Goal: Task Accomplishment & Management: Complete application form

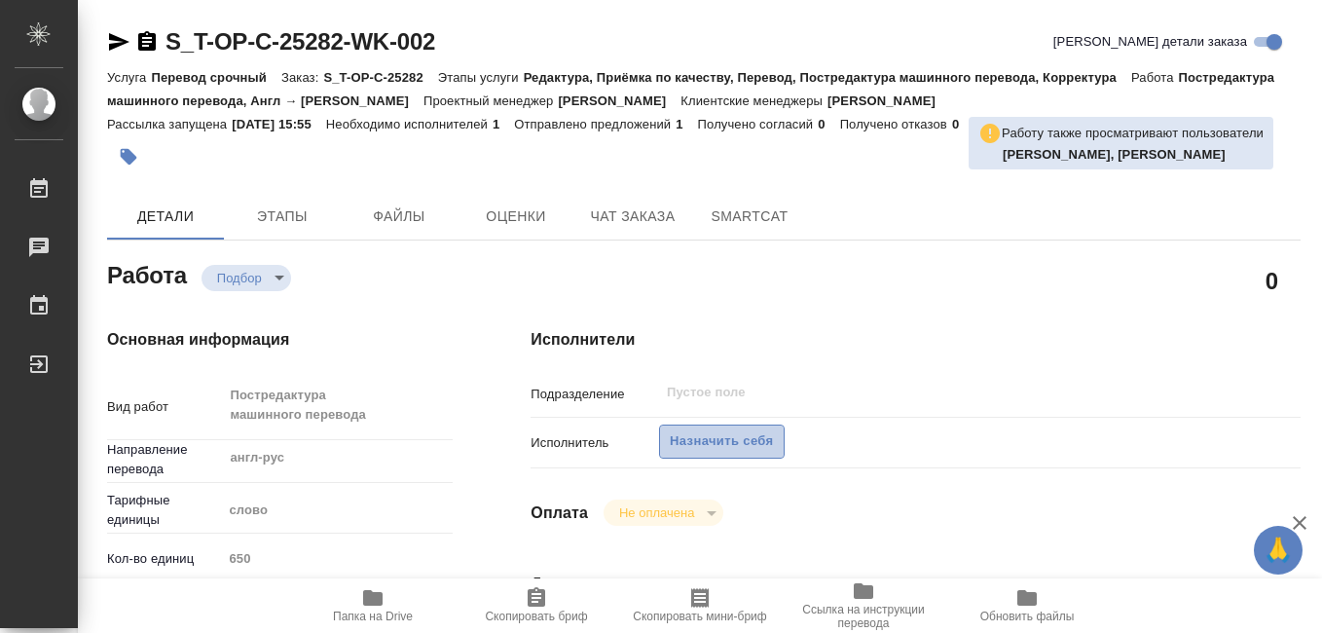
click at [706, 449] on span "Назначить себя" at bounding box center [721, 441] width 103 height 22
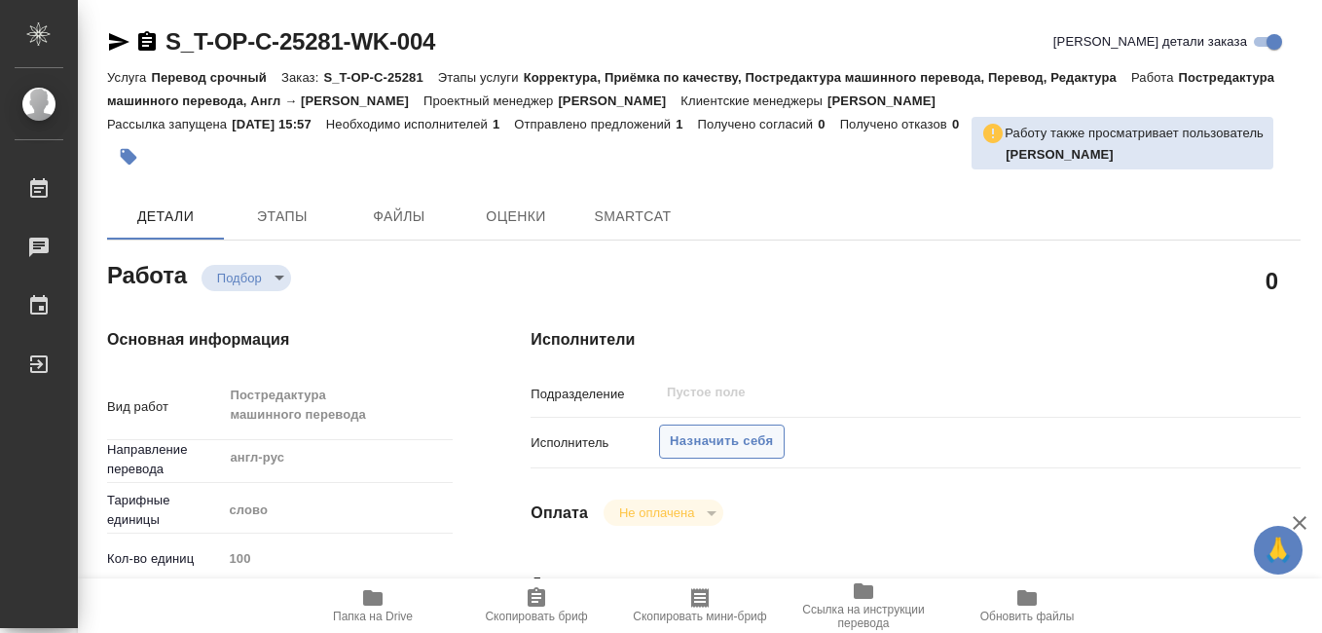
type textarea "x"
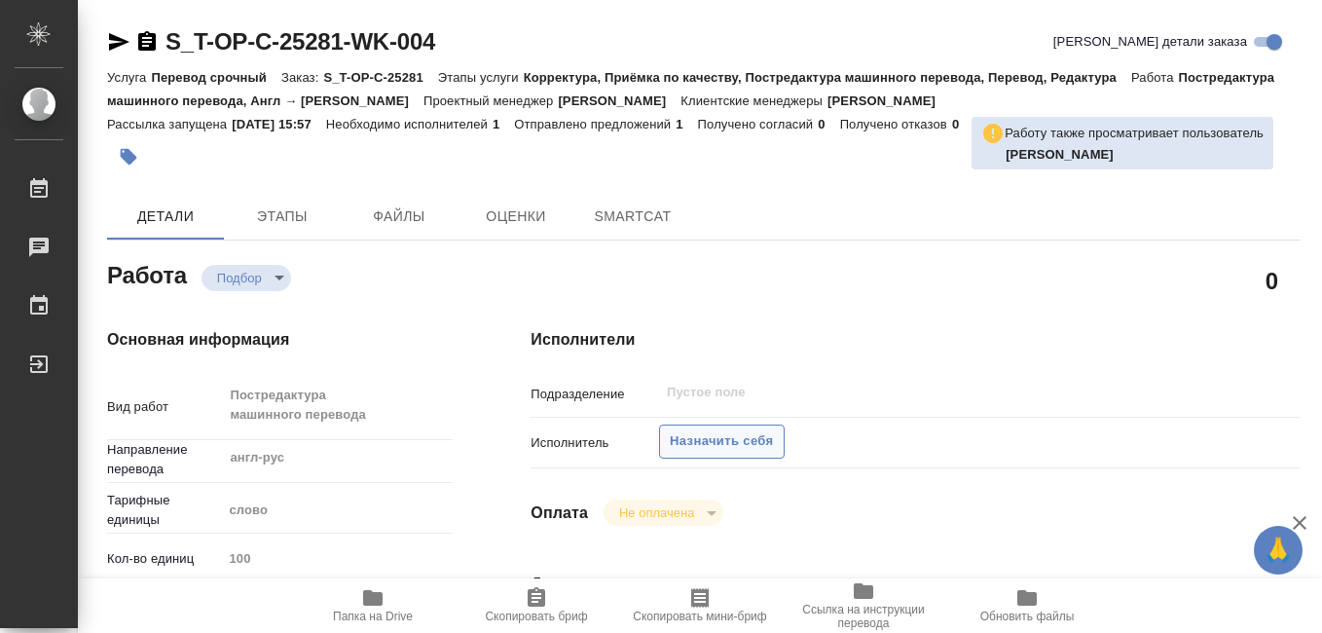
type textarea "x"
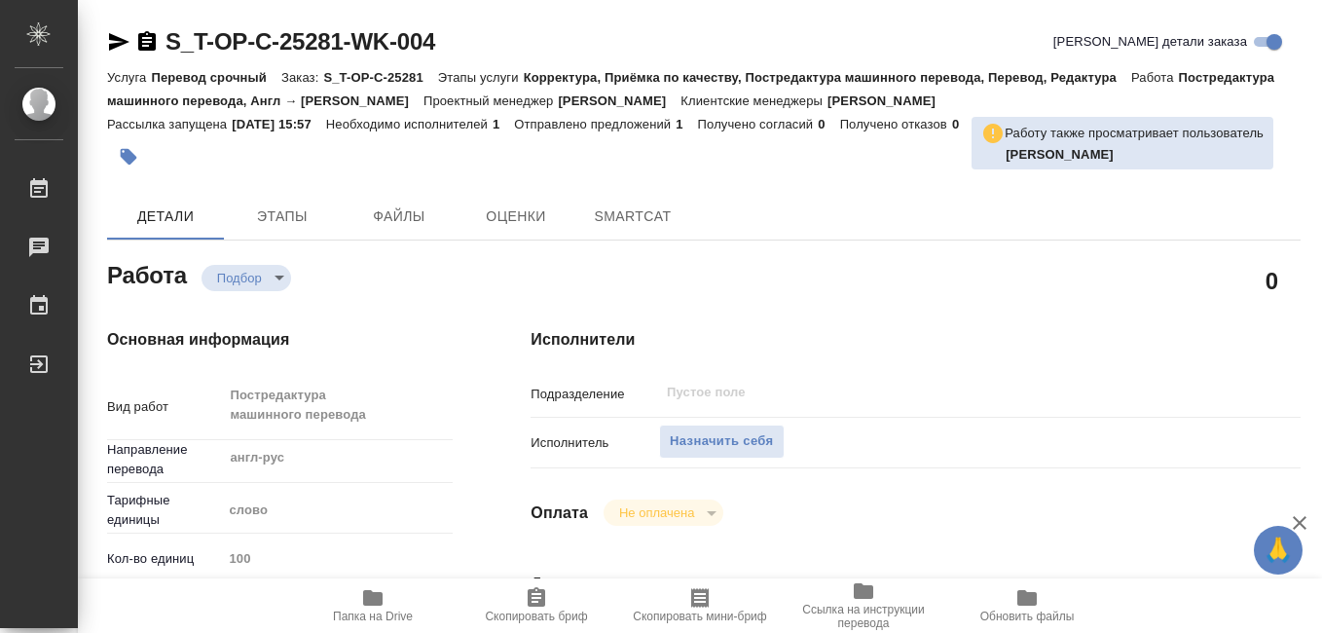
type textarea "x"
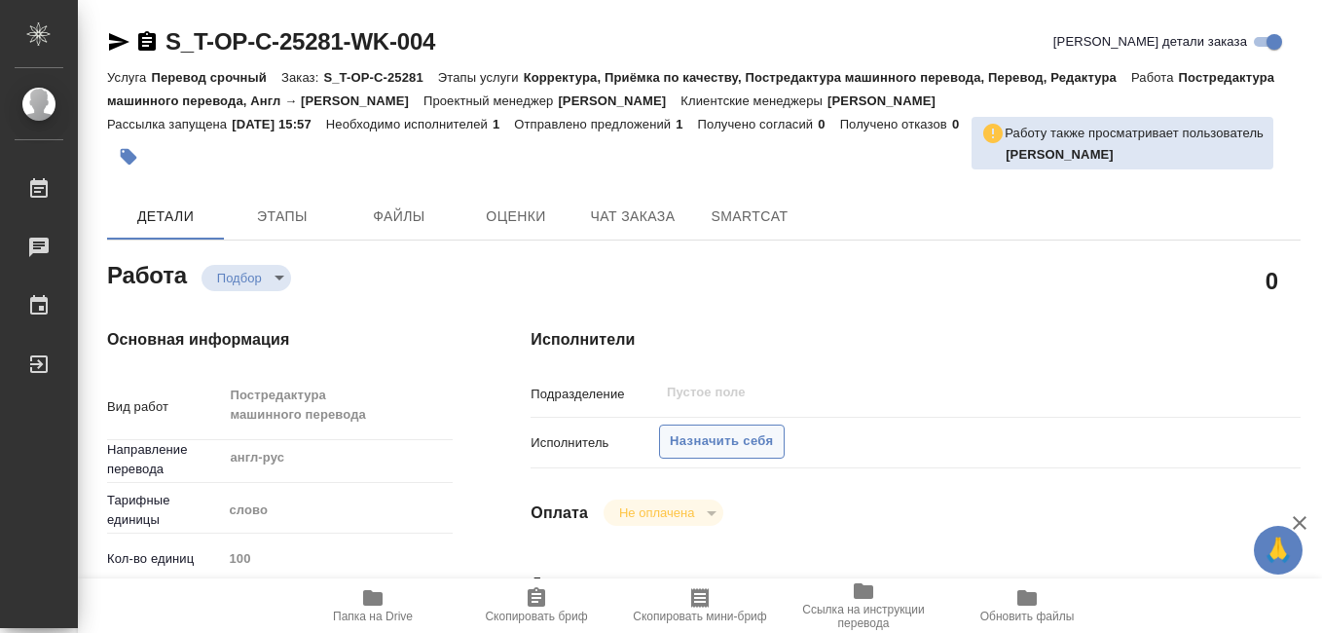
type textarea "x"
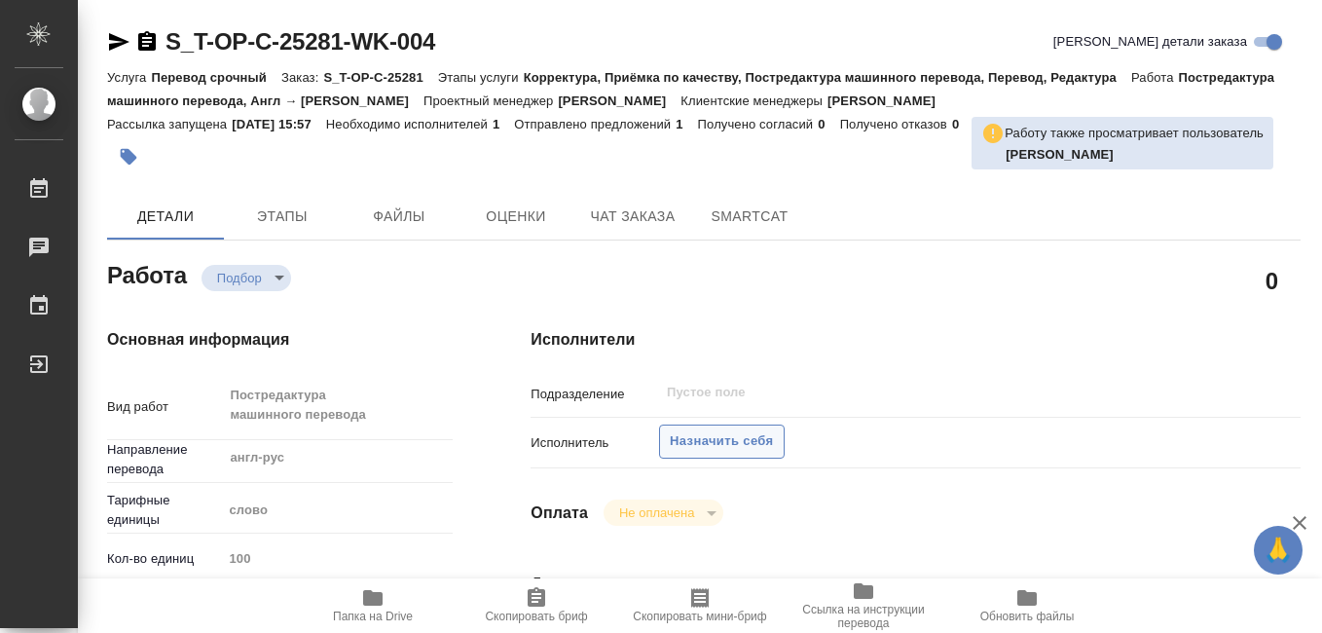
click at [714, 439] on span "Назначить себя" at bounding box center [721, 441] width 103 height 22
type textarea "x"
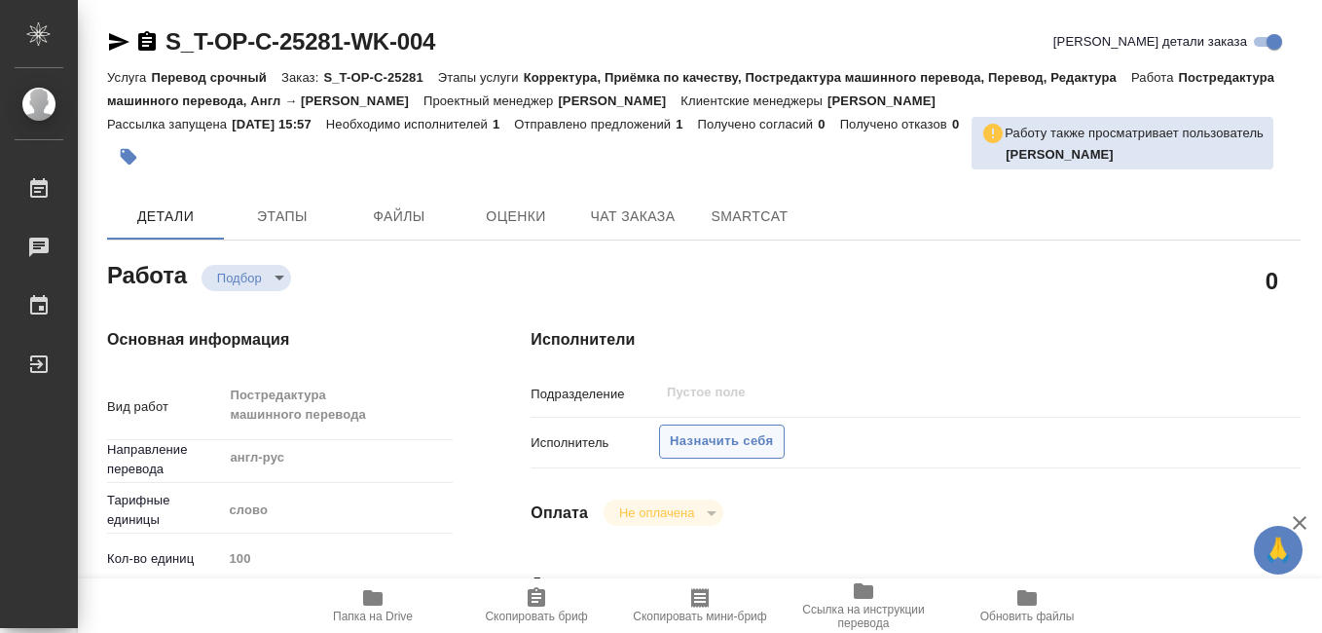
type textarea "x"
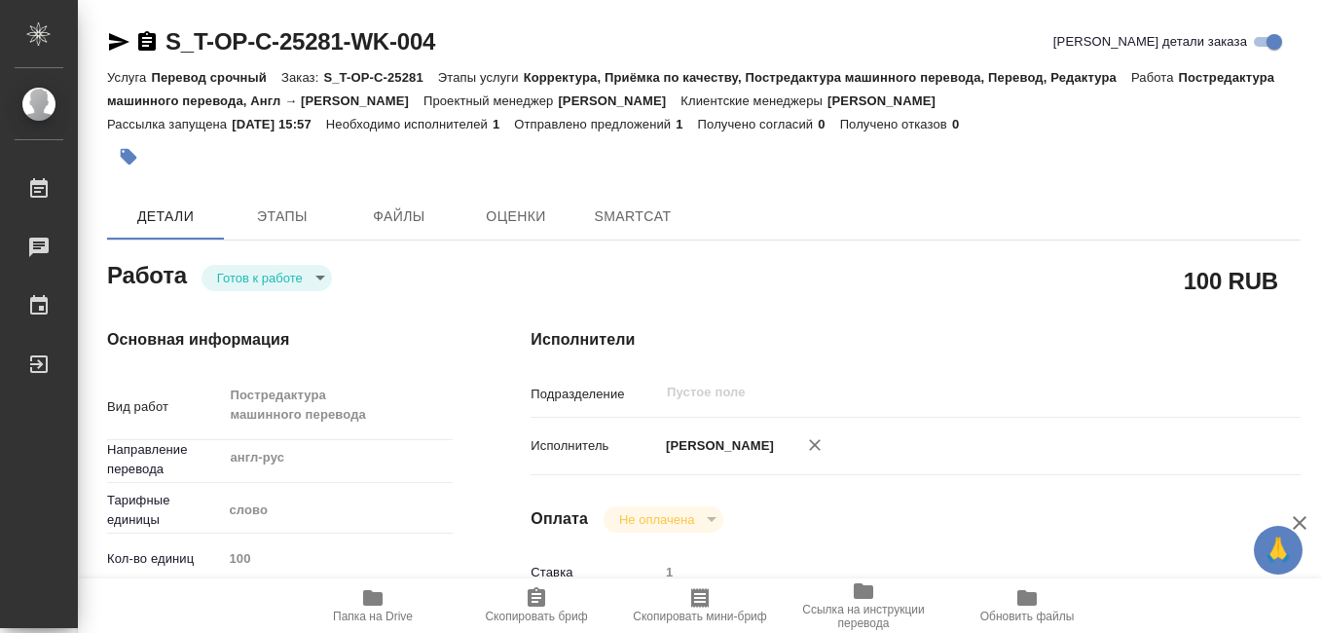
type textarea "x"
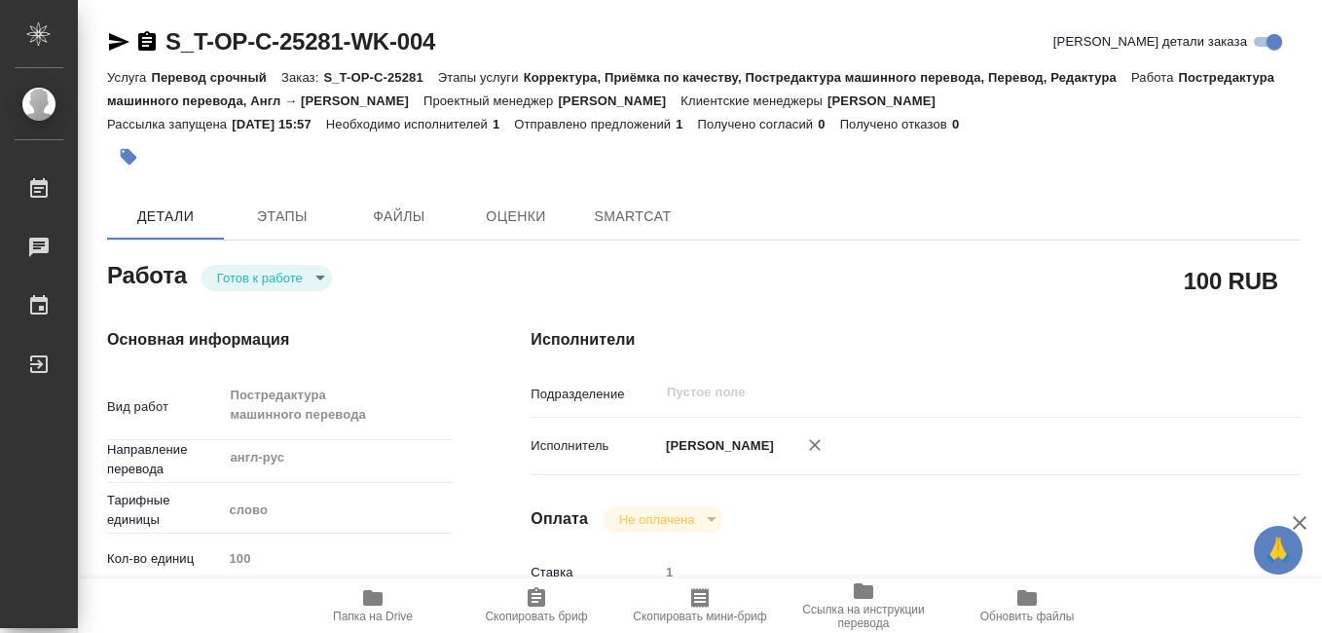
type textarea "x"
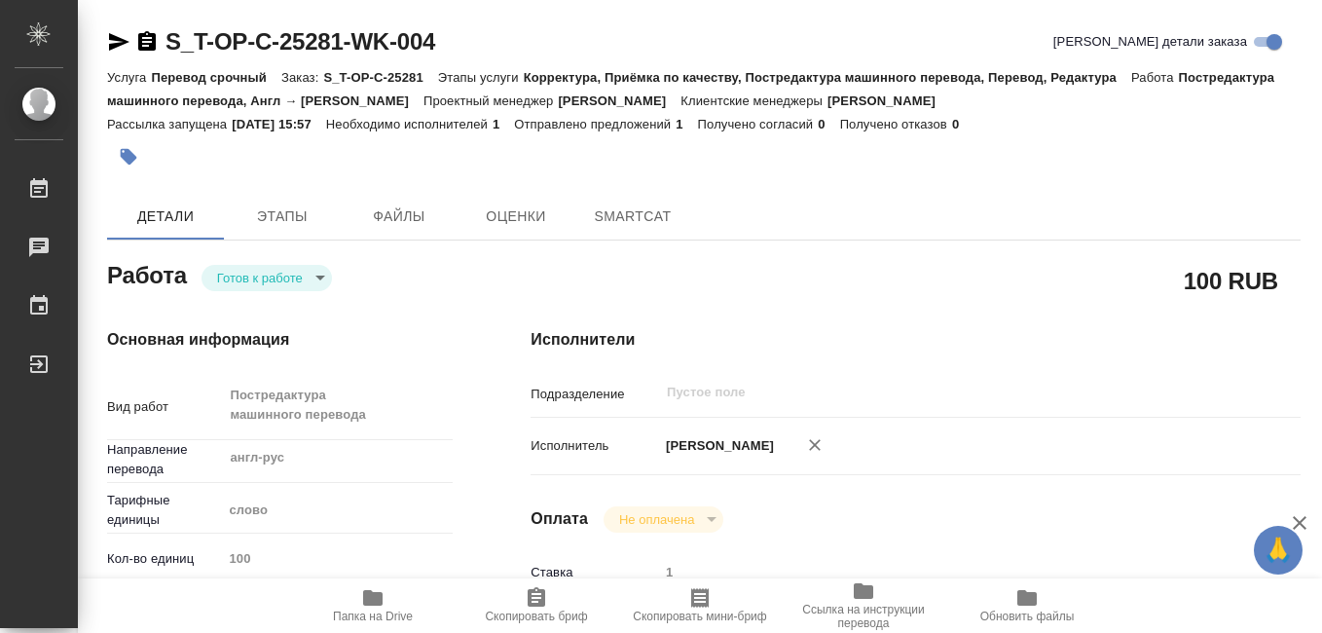
type textarea "x"
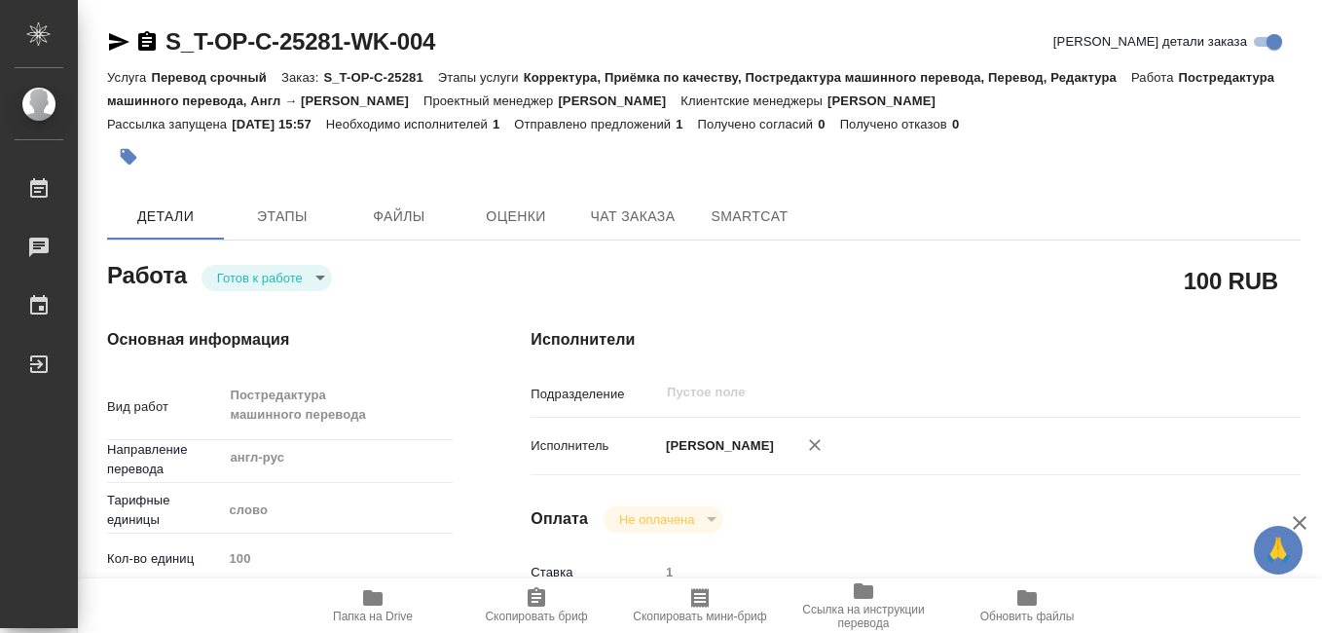
type textarea "x"
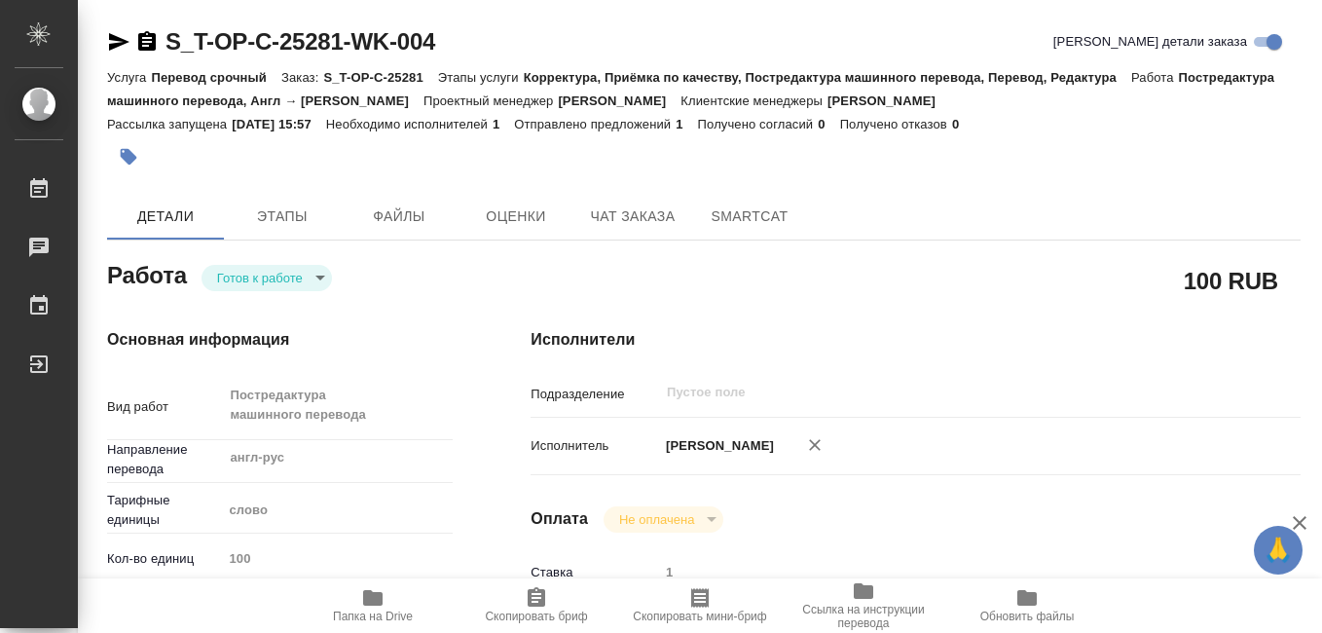
type textarea "x"
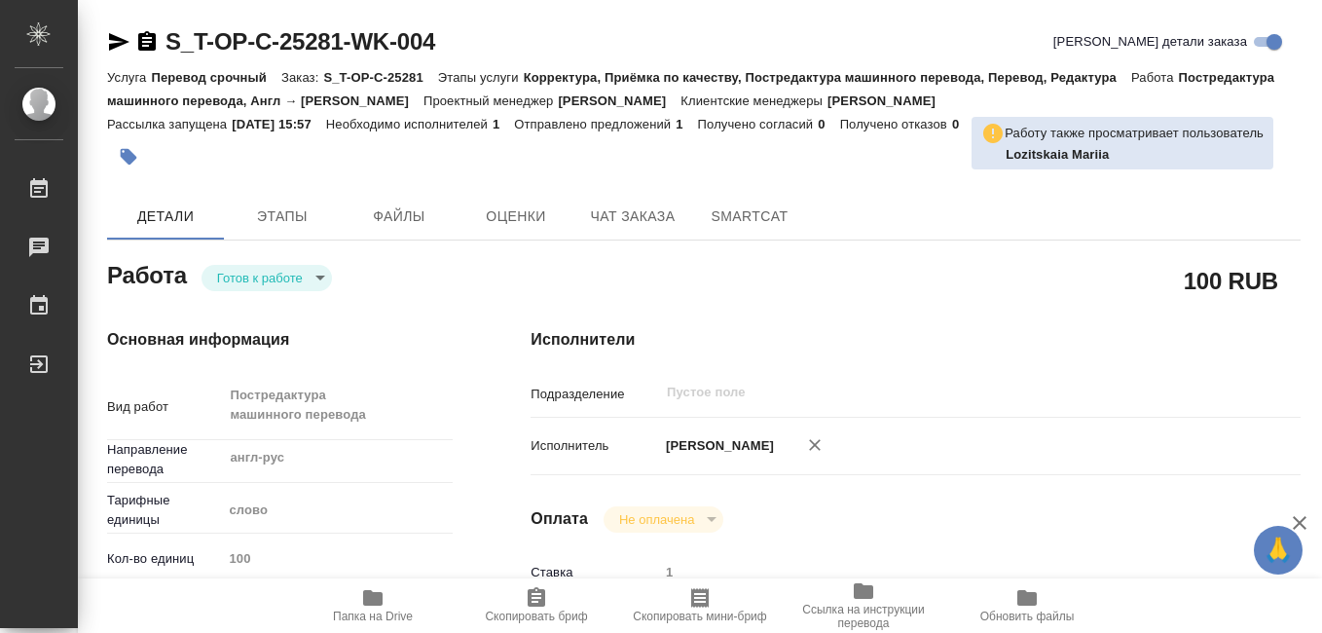
click at [698, 606] on icon "button" at bounding box center [700, 597] width 18 height 19
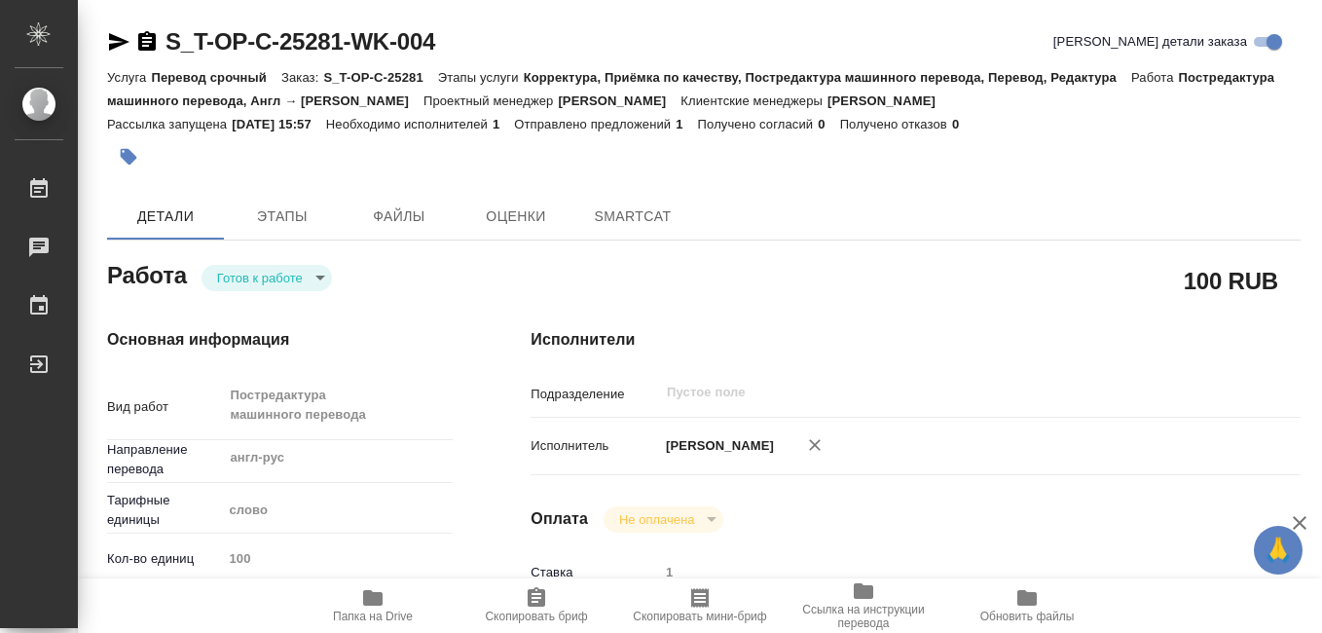
type textarea "x"
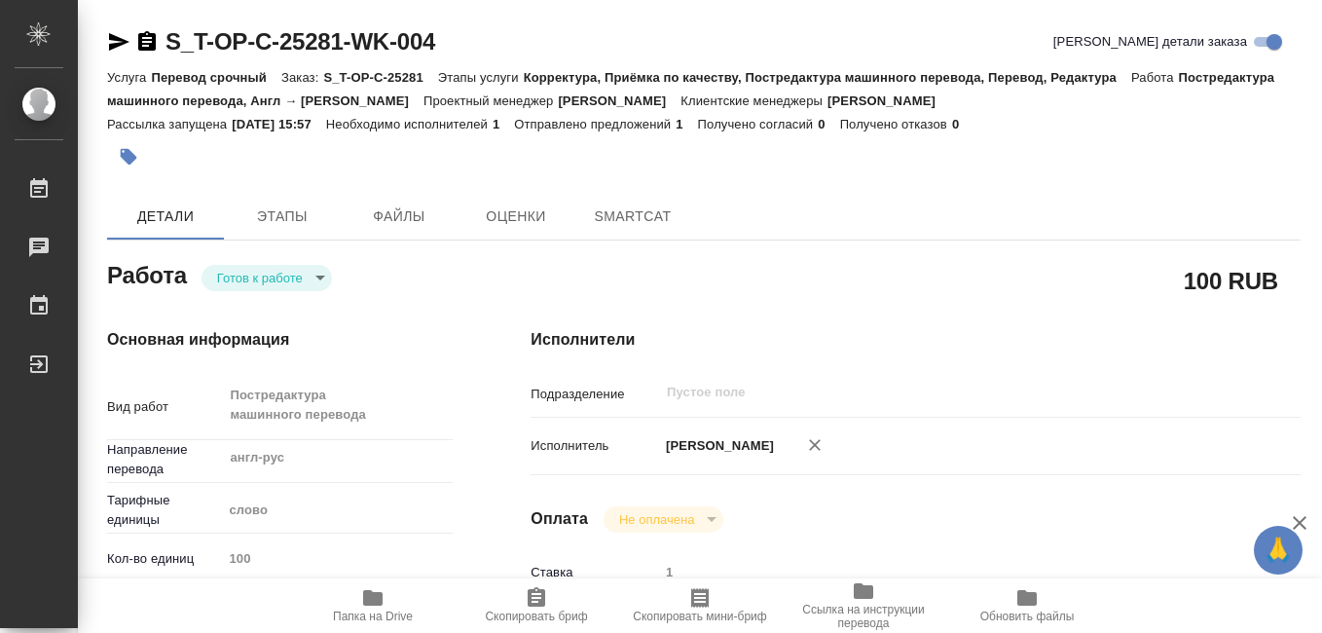
type textarea "x"
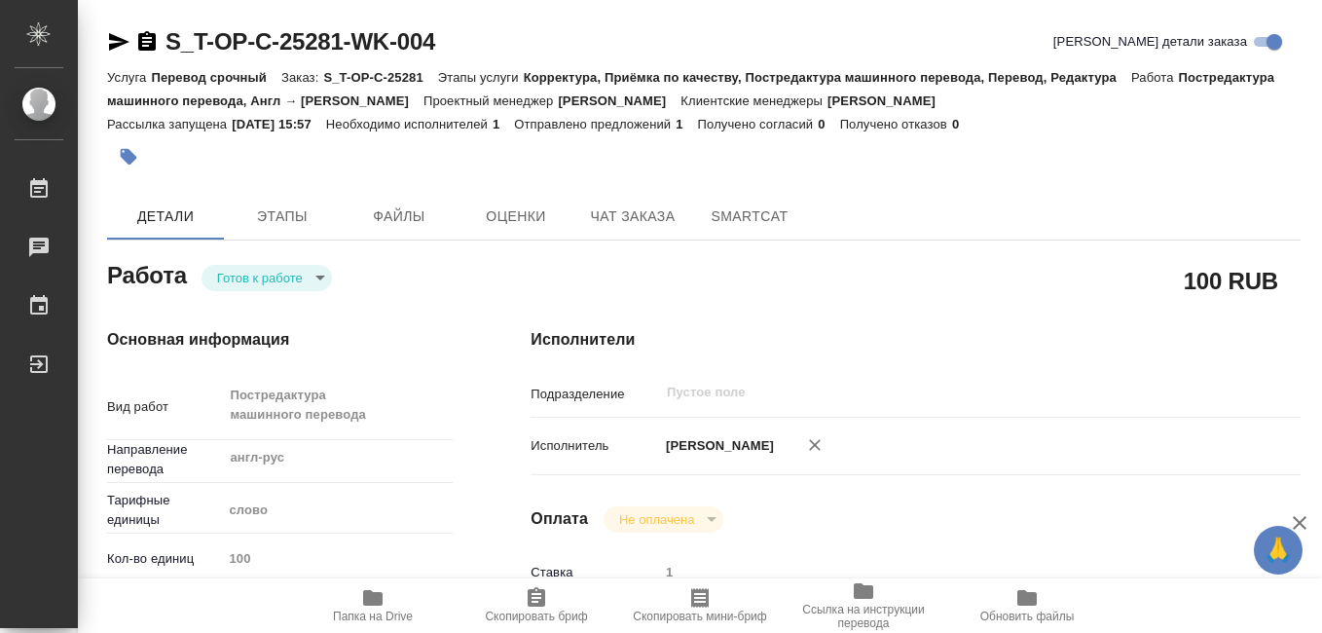
scroll to position [292, 0]
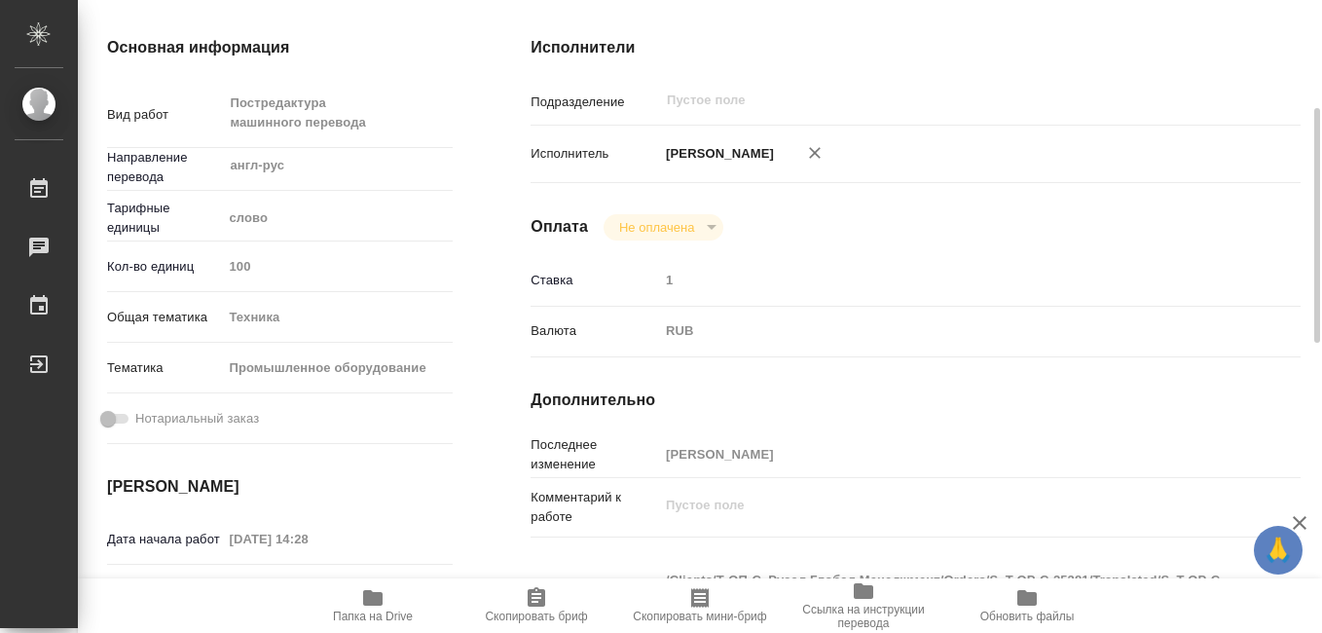
type textarea "x"
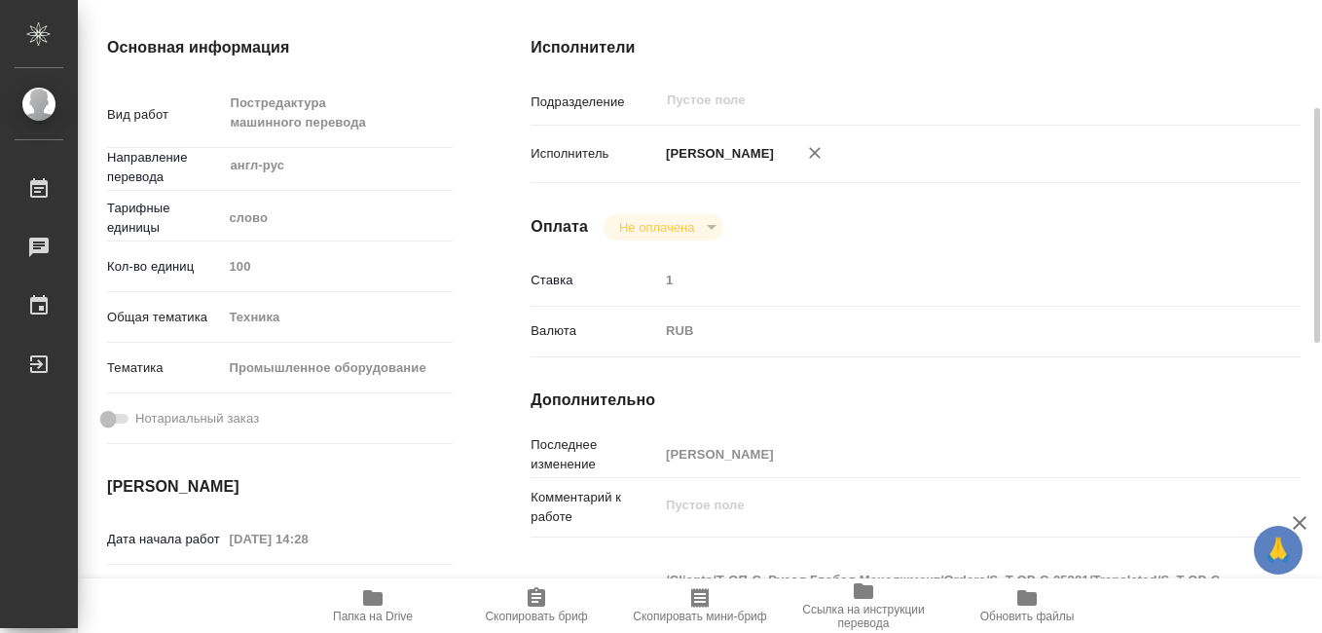
type textarea "x"
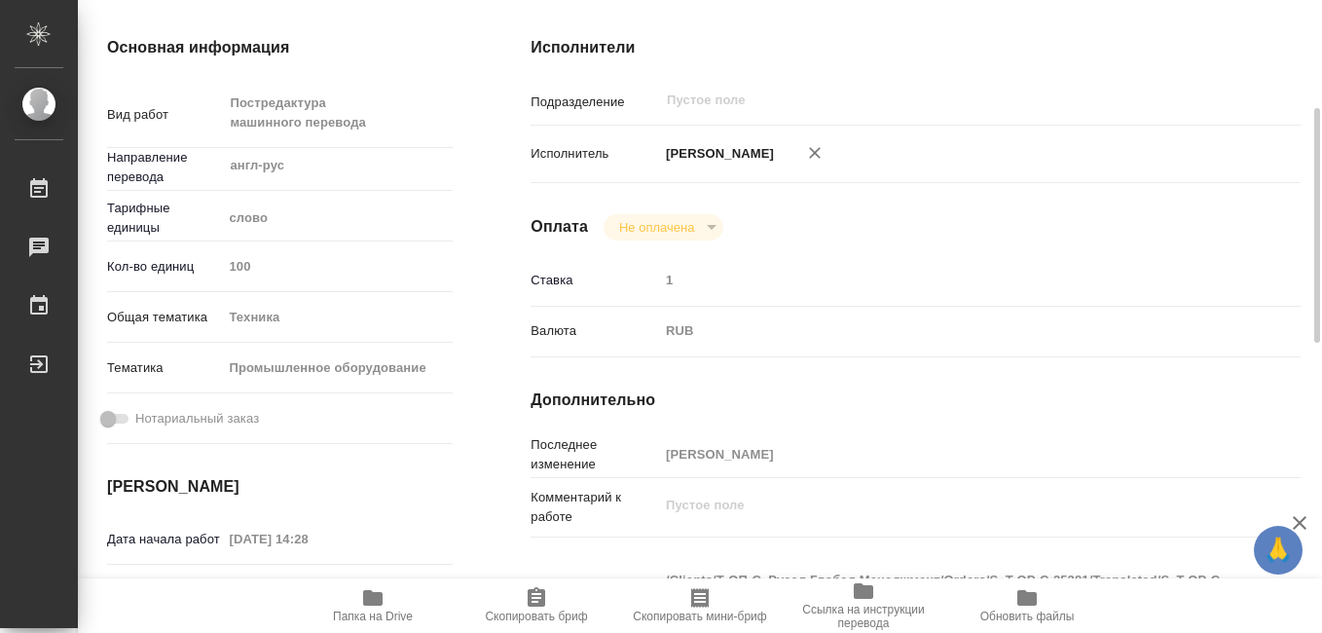
click at [376, 603] on icon "button" at bounding box center [372, 598] width 19 height 16
